Goal: Find contact information: Find contact information

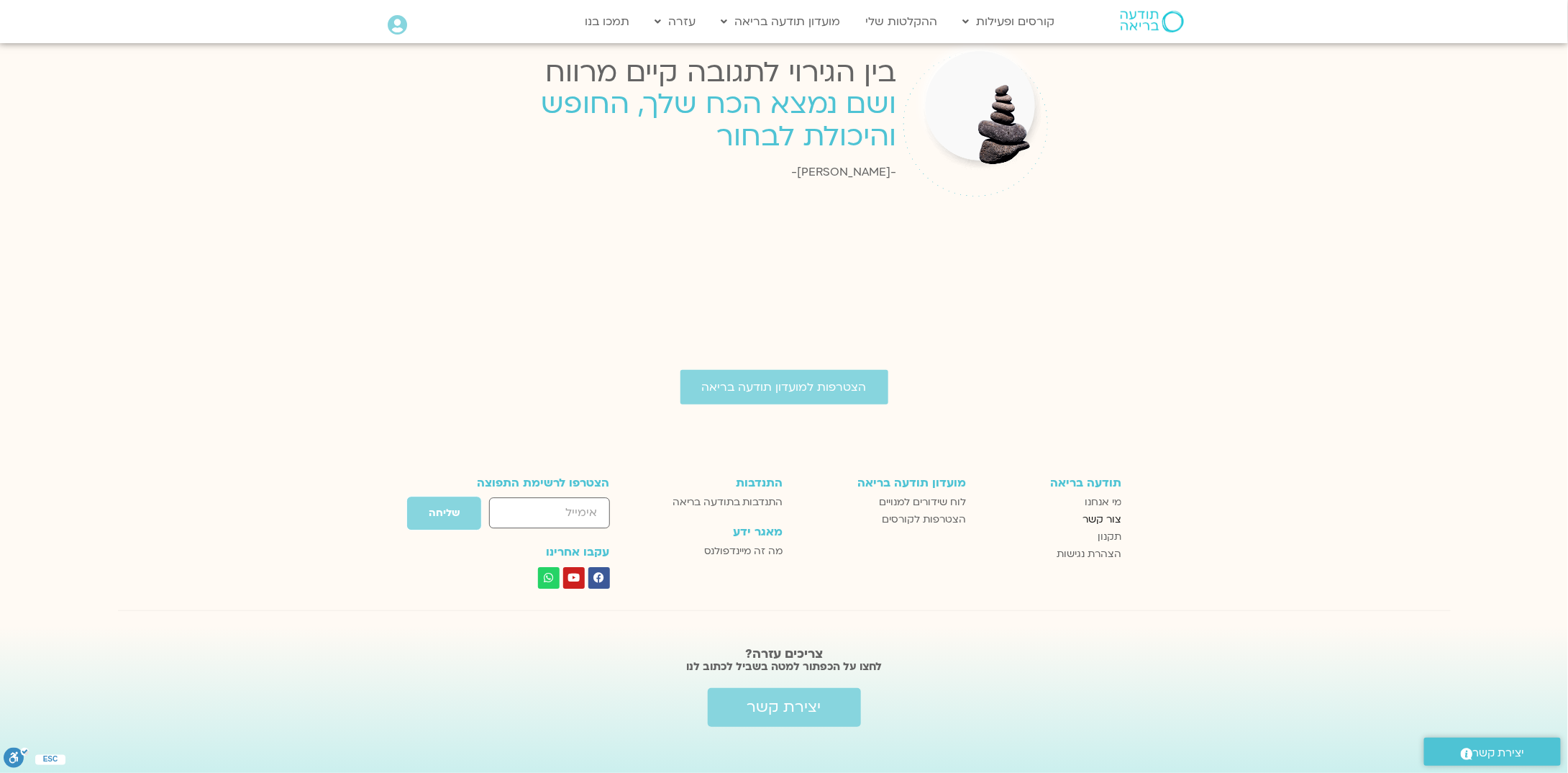
scroll to position [2310, 0]
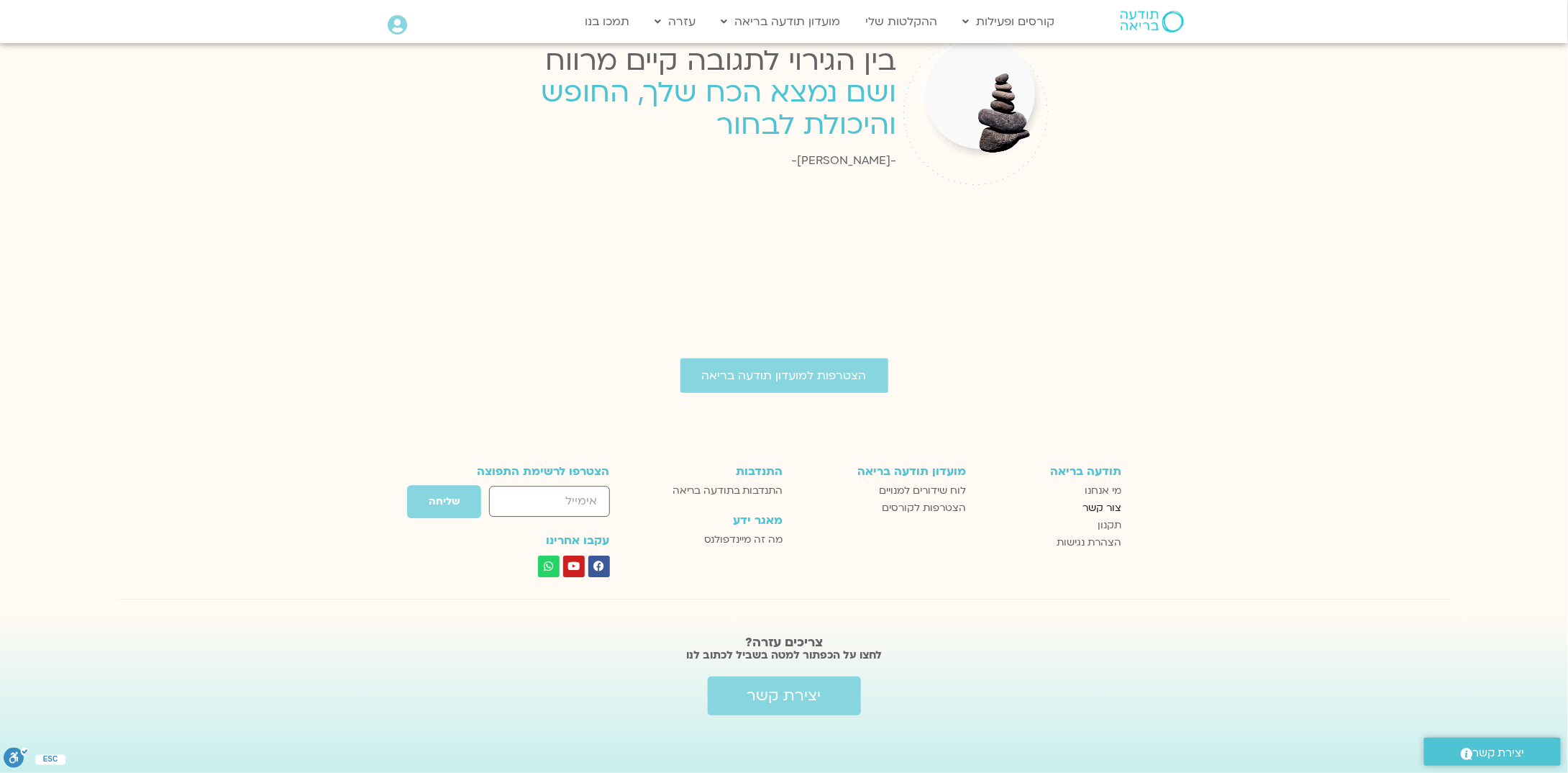
click at [1103, 509] on span "צור קשר" at bounding box center [1102, 508] width 39 height 17
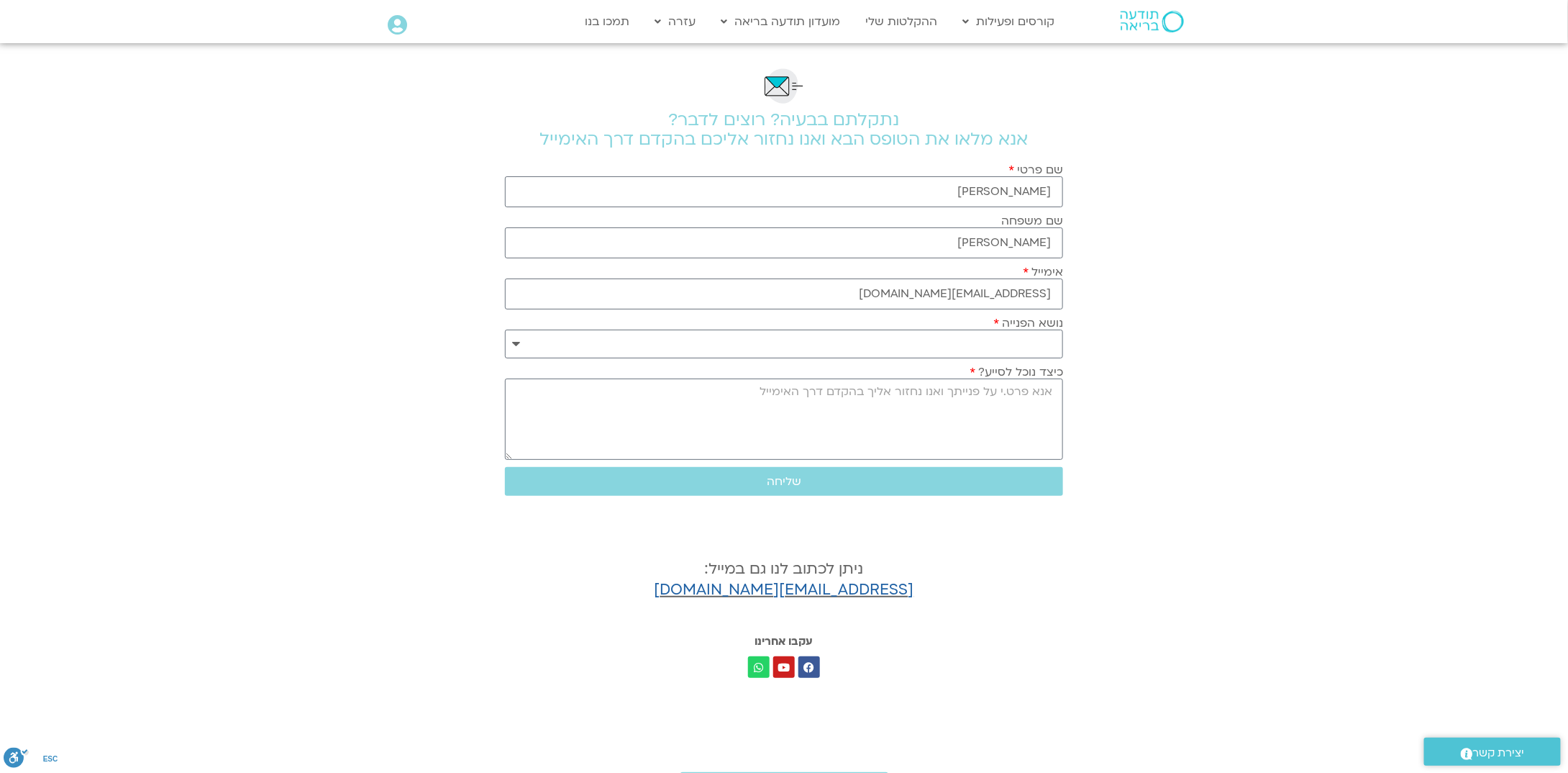
drag, startPoint x: 602, startPoint y: 592, endPoint x: 963, endPoint y: 595, distance: 361.0
click at [963, 595] on h4 "ניתן לכתוב לנו גם במייל: support@mindfulspaceilhelp.freshdesk.com" at bounding box center [784, 579] width 558 height 41
copy link "[EMAIL_ADDRESS][DOMAIN_NAME]"
click at [400, 22] on icon at bounding box center [397, 25] width 19 height 20
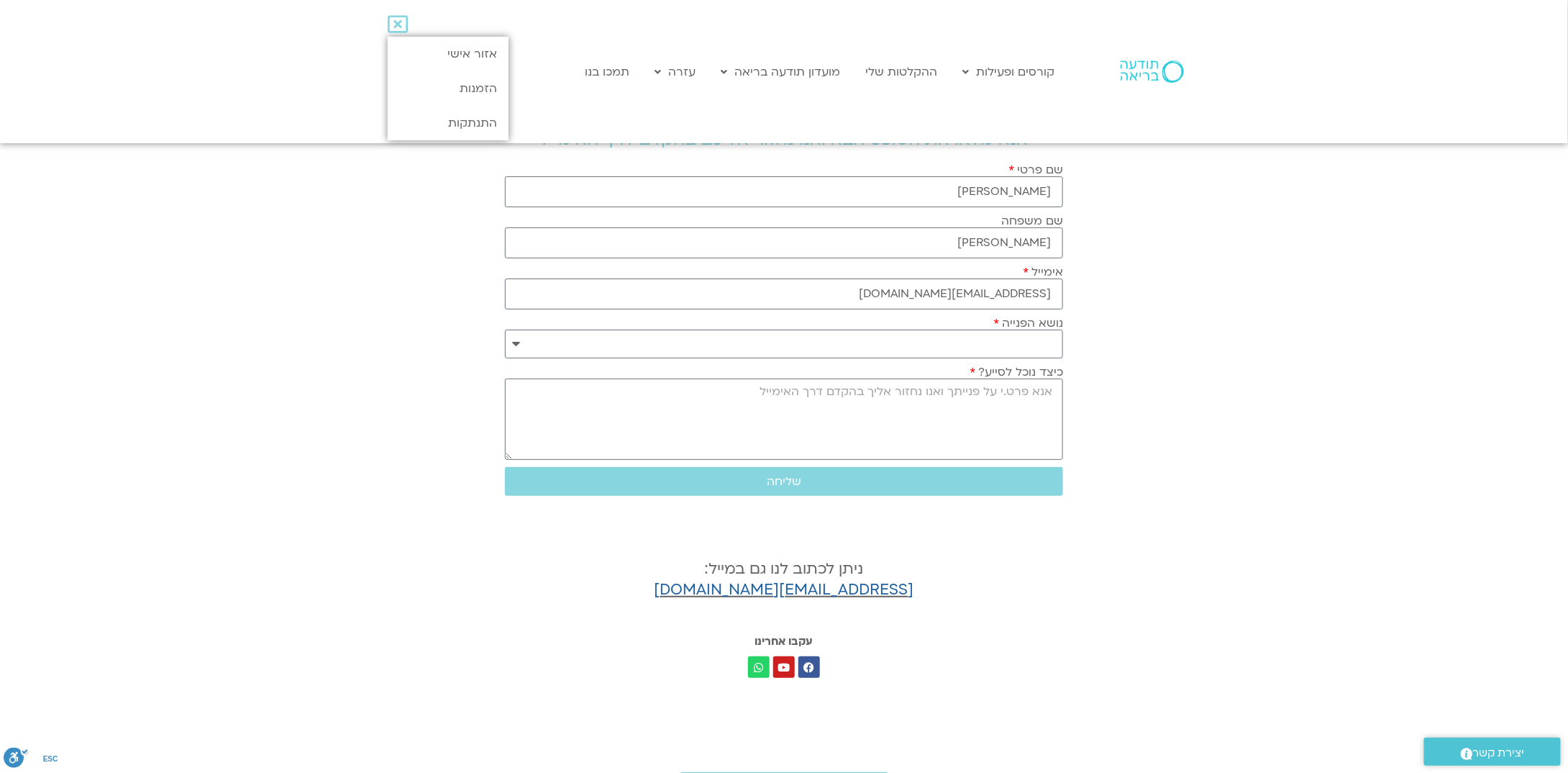
click at [628, 35] on div "Main Menu קורסים ופעילות לוח שידורים התכניות שלי קורסים ההקלטות שלי מועדון תודע…" at bounding box center [796, 71] width 547 height 143
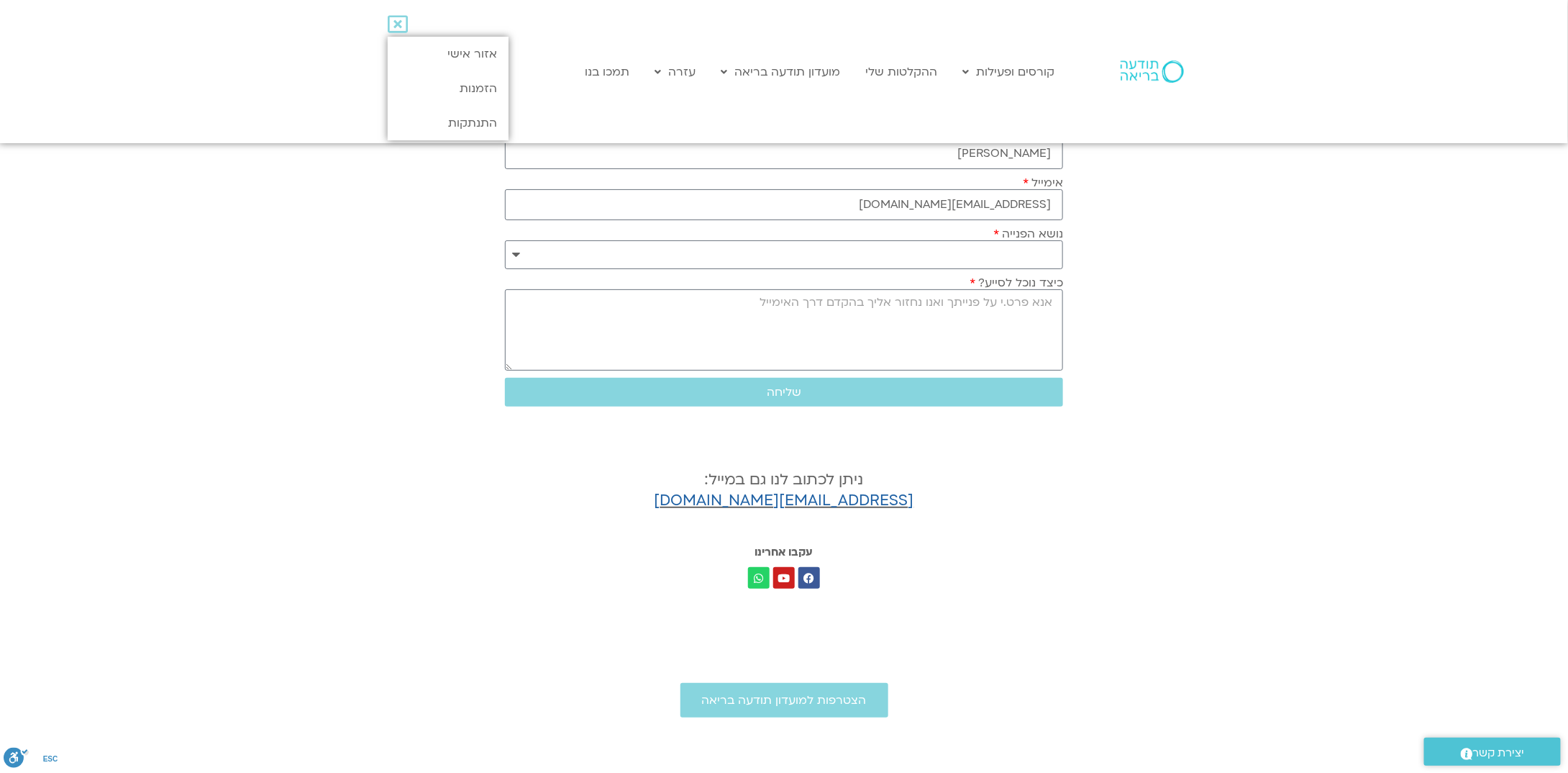
scroll to position [144, 0]
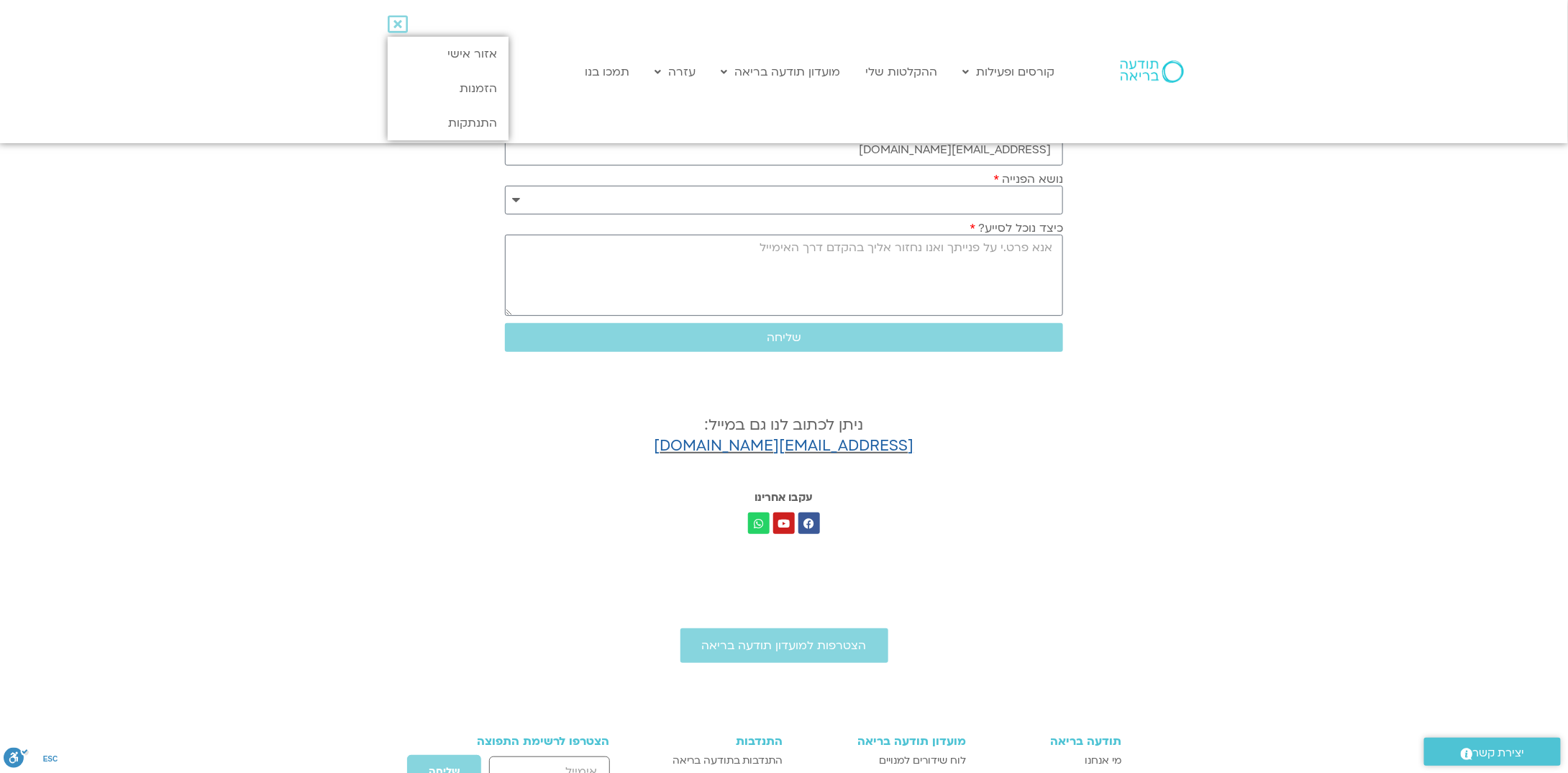
click at [1507, 743] on span "יצירת קשר" at bounding box center [1499, 753] width 52 height 19
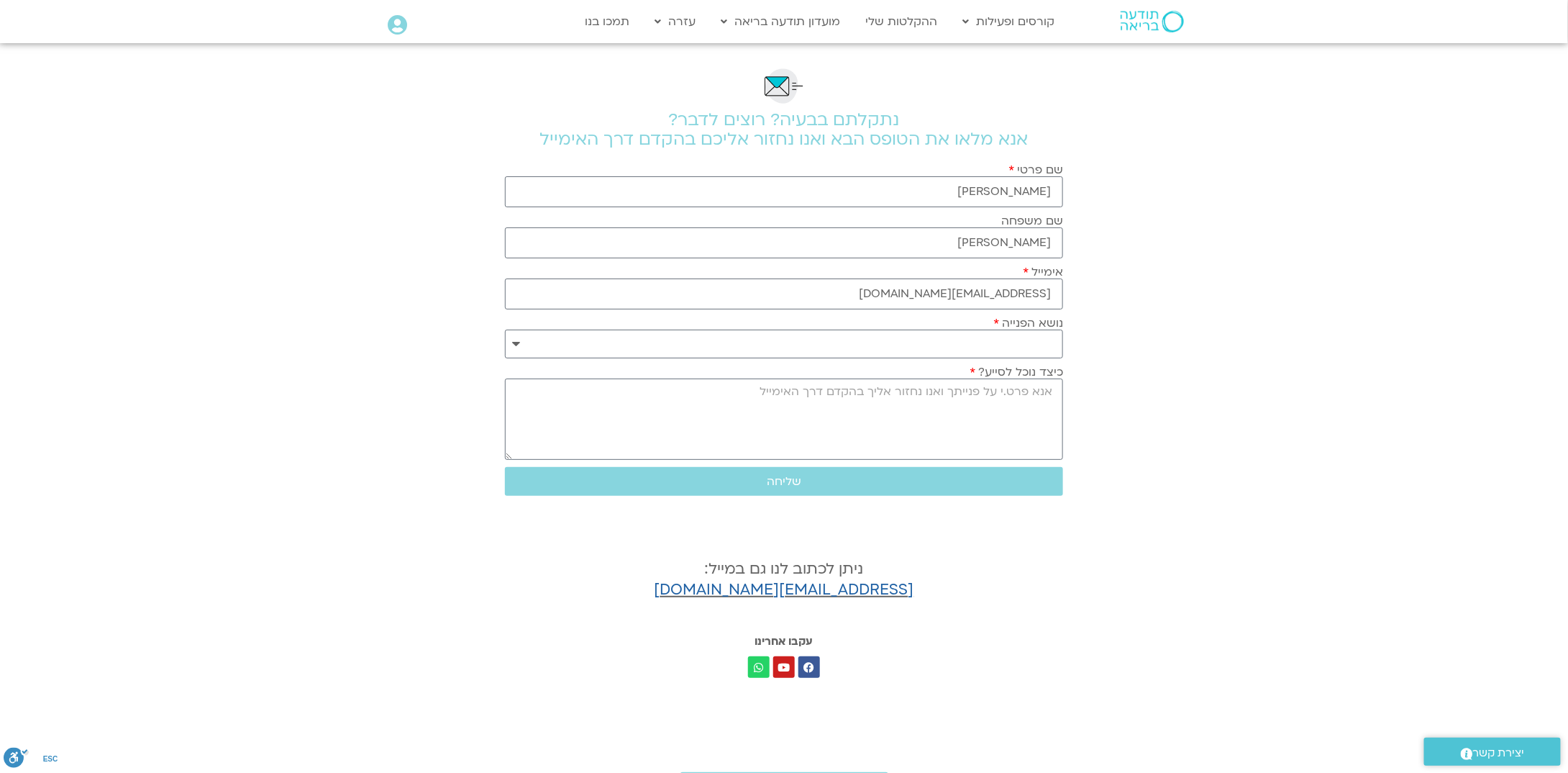
click at [1484, 747] on span "יצירת קשר" at bounding box center [1499, 753] width 52 height 19
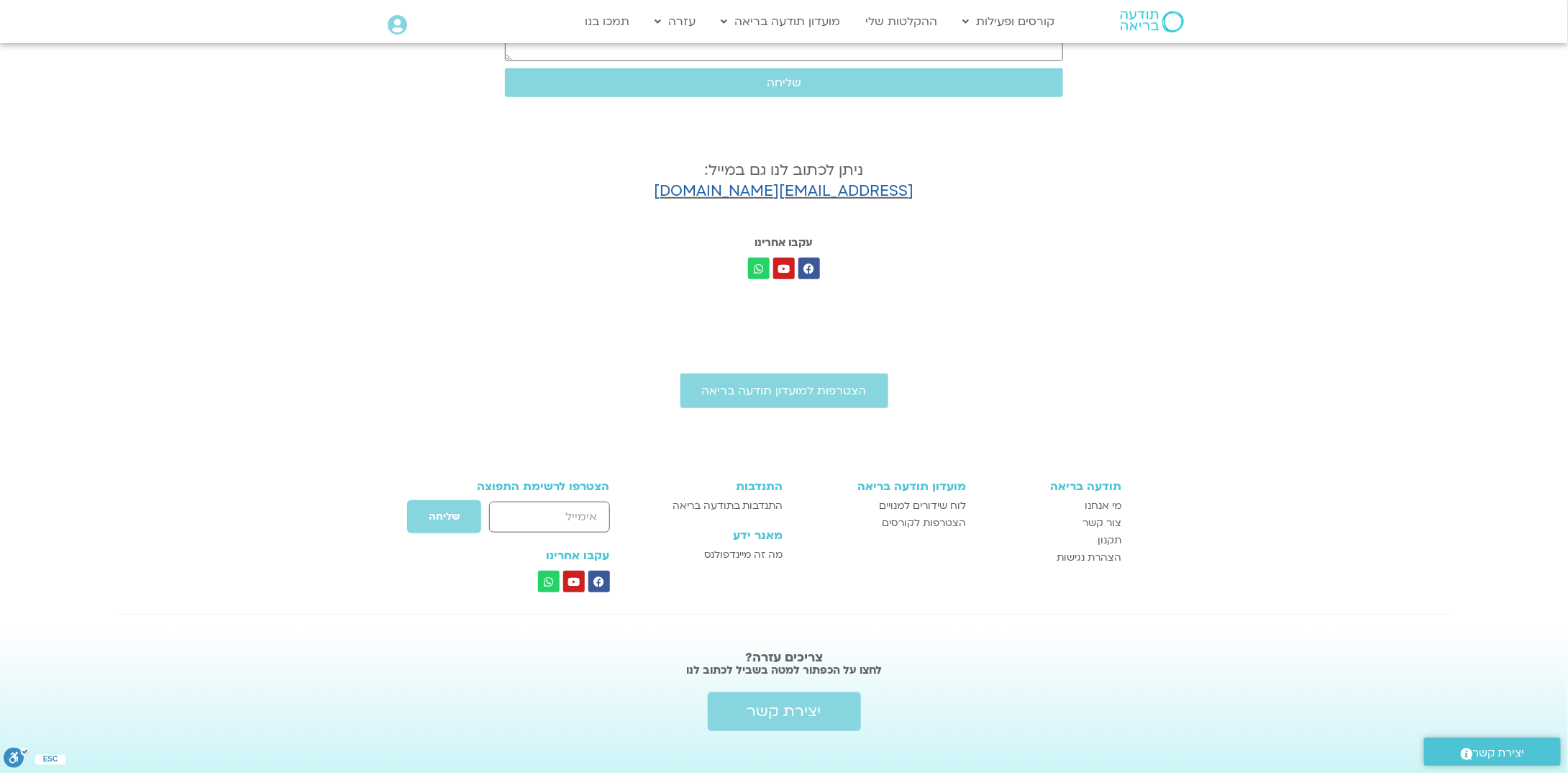
scroll to position [410, 0]
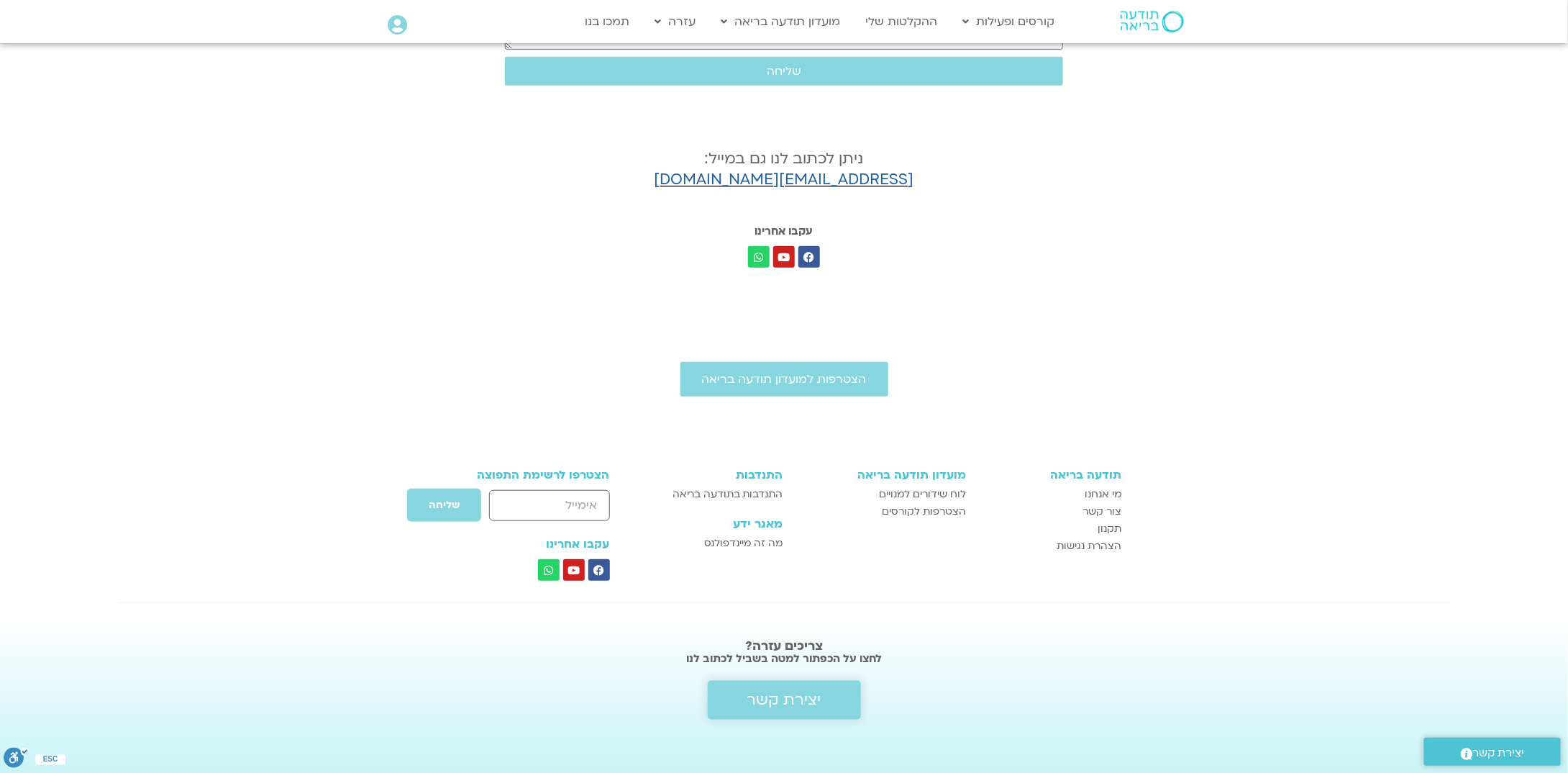
click at [778, 694] on span "יצירת קשר" at bounding box center [784, 700] width 74 height 17
